Goal: Register for event/course

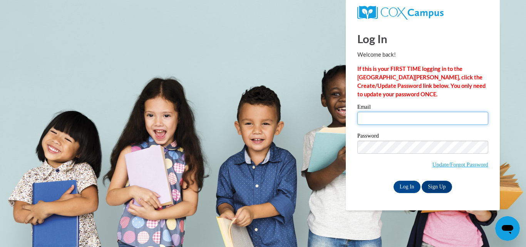
type input "breannhightower@gmail.com"
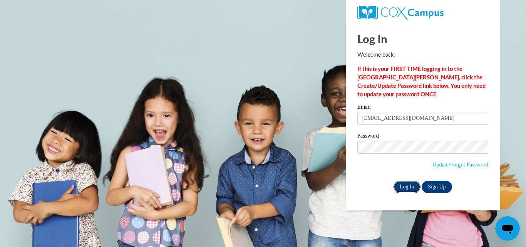
click at [405, 187] on input "Log In" at bounding box center [407, 187] width 27 height 12
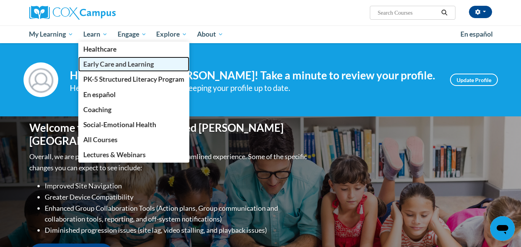
click at [108, 62] on span "Early Care and Learning" at bounding box center [118, 64] width 71 height 8
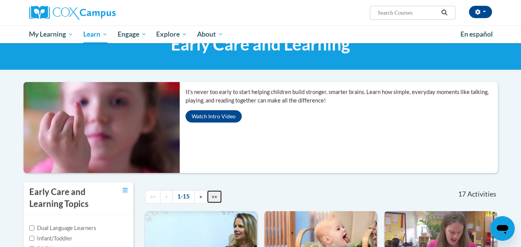
click at [212, 199] on span "»»" at bounding box center [214, 196] width 5 height 7
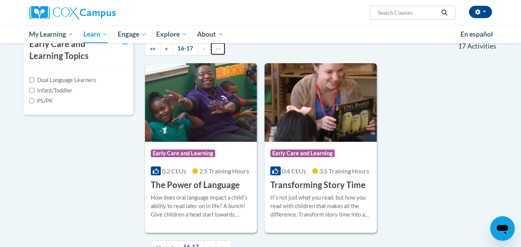
scroll to position [184, 0]
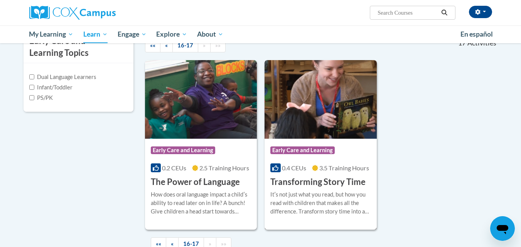
click at [269, 221] on div "More Info Enroll Itʹs not just what you read, but how you read with children th…" at bounding box center [320, 207] width 112 height 39
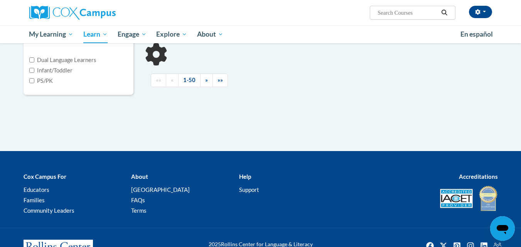
scroll to position [184, 0]
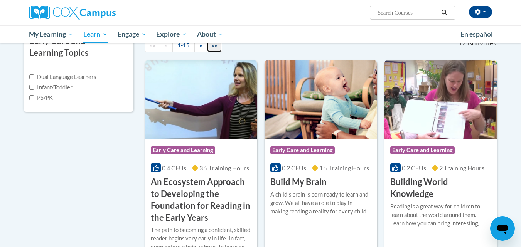
click at [217, 47] on span "»»" at bounding box center [214, 45] width 5 height 7
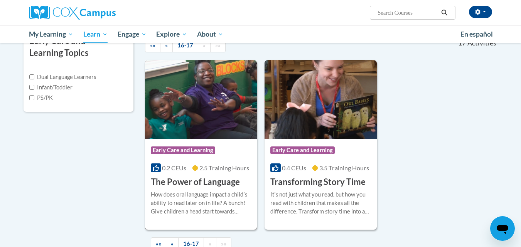
click at [161, 200] on div "How does oral language impact a childʹs ability to read later on in life? A bun…" at bounding box center [201, 202] width 101 height 25
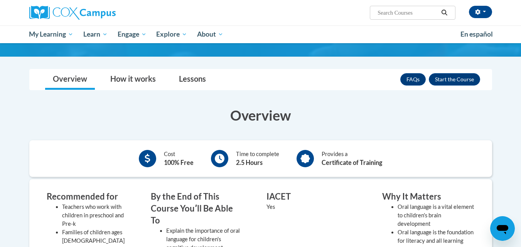
scroll to position [66, 0]
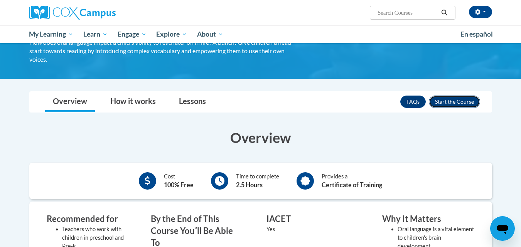
click at [456, 103] on button "Enroll" at bounding box center [454, 102] width 51 height 12
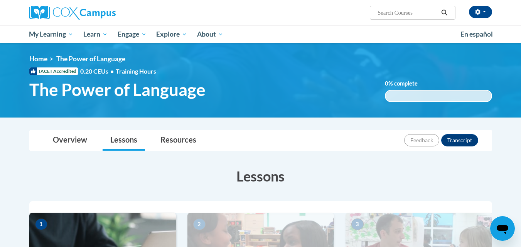
drag, startPoint x: 219, startPoint y: 162, endPoint x: 128, endPoint y: 190, distance: 95.2
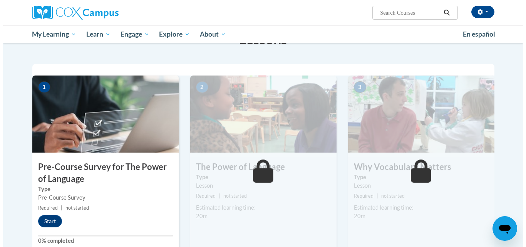
scroll to position [151, 0]
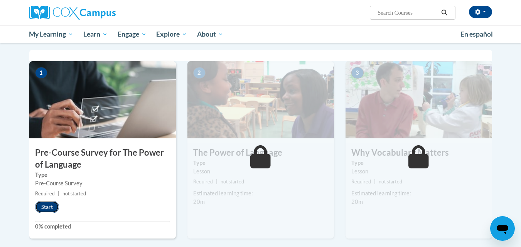
click at [43, 210] on button "Start" at bounding box center [47, 207] width 24 height 12
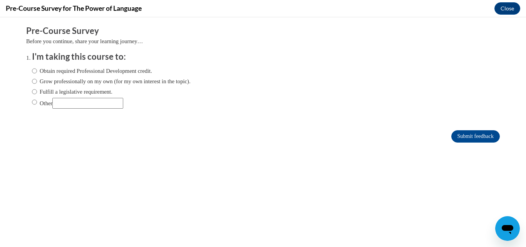
scroll to position [0, 0]
click at [51, 72] on label "Obtain required Professional Development credit." at bounding box center [92, 71] width 120 height 8
click at [37, 72] on input "Obtain required Professional Development credit." at bounding box center [34, 71] width 5 height 8
radio input "true"
click at [466, 134] on input "Submit feedback" at bounding box center [476, 136] width 49 height 12
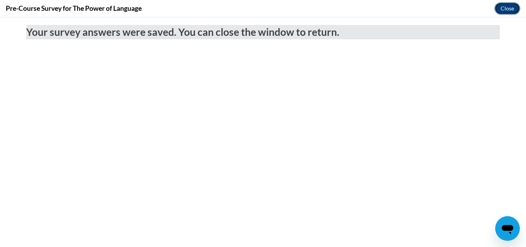
click at [508, 8] on button "Close" at bounding box center [508, 8] width 26 height 12
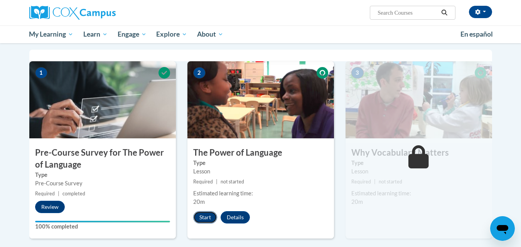
click at [207, 217] on button "Start" at bounding box center [205, 217] width 24 height 12
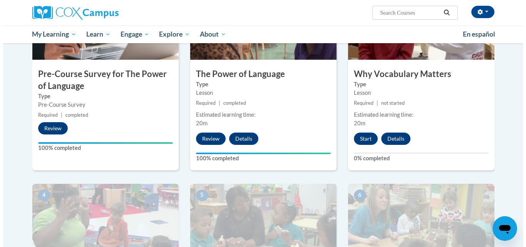
scroll to position [230, 0]
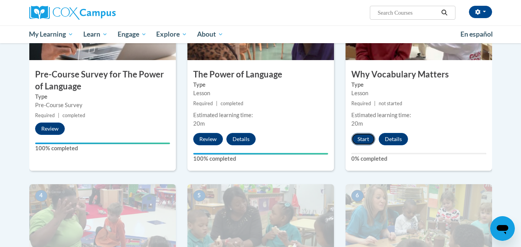
click at [356, 135] on button "Start" at bounding box center [363, 139] width 24 height 12
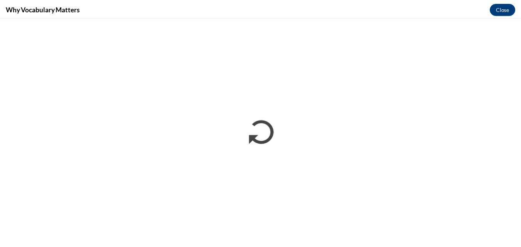
scroll to position [0, 0]
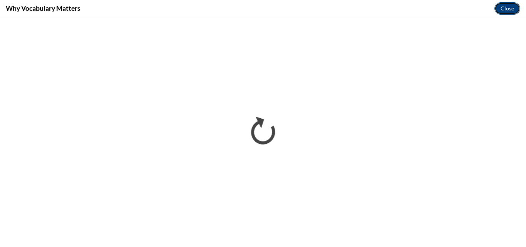
click at [509, 11] on button "Close" at bounding box center [508, 8] width 26 height 12
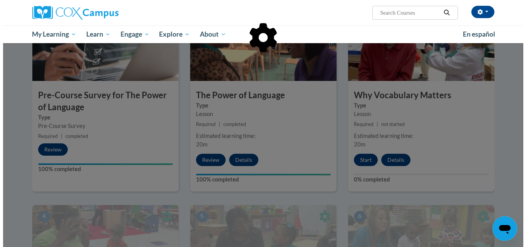
scroll to position [165, 0]
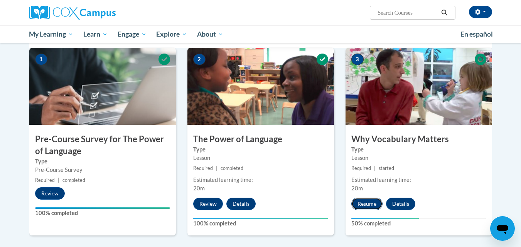
click at [358, 203] on button "Resume" at bounding box center [366, 204] width 31 height 12
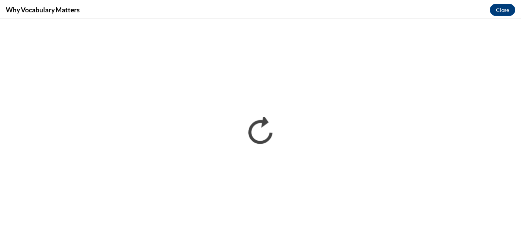
scroll to position [0, 0]
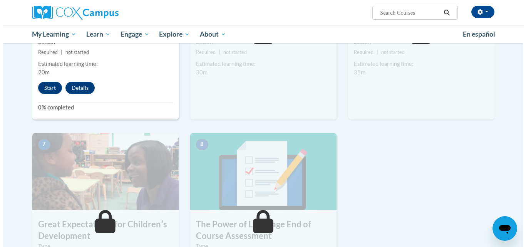
scroll to position [481, 0]
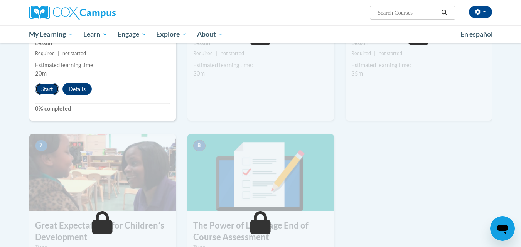
click at [45, 88] on button "Start" at bounding box center [47, 89] width 24 height 12
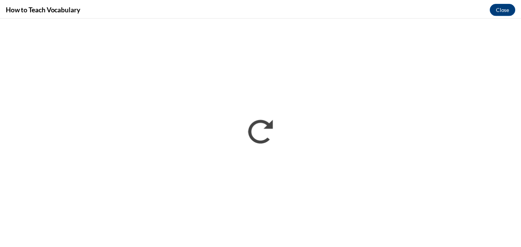
scroll to position [0, 0]
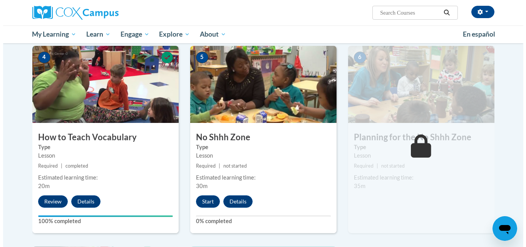
scroll to position [369, 0]
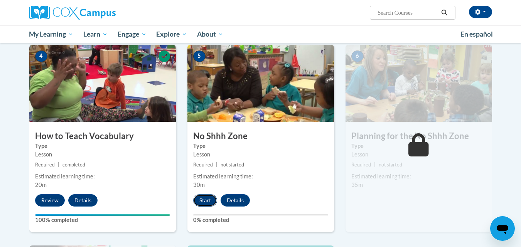
click at [205, 201] on button "Start" at bounding box center [205, 200] width 24 height 12
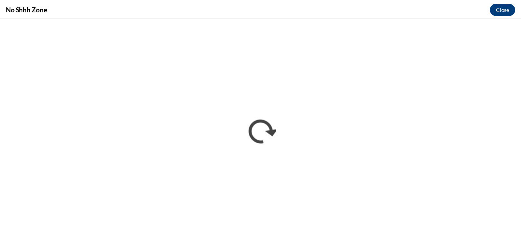
scroll to position [0, 0]
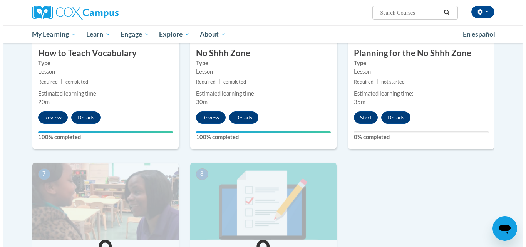
scroll to position [449, 0]
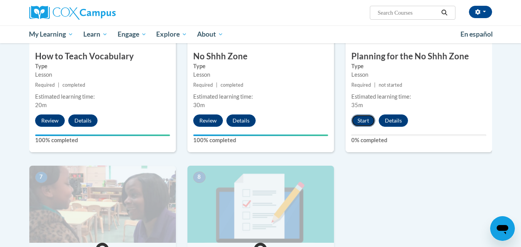
click at [367, 116] on button "Start" at bounding box center [363, 120] width 24 height 12
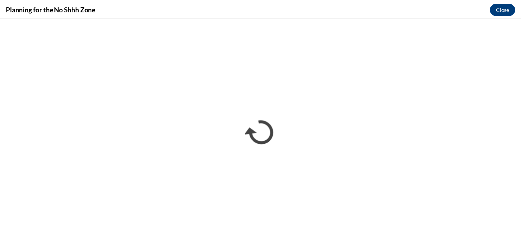
scroll to position [0, 0]
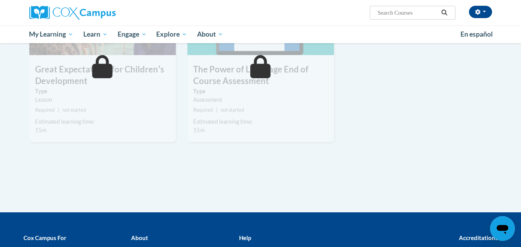
scroll to position [637, 0]
